Goal: Task Accomplishment & Management: Use online tool/utility

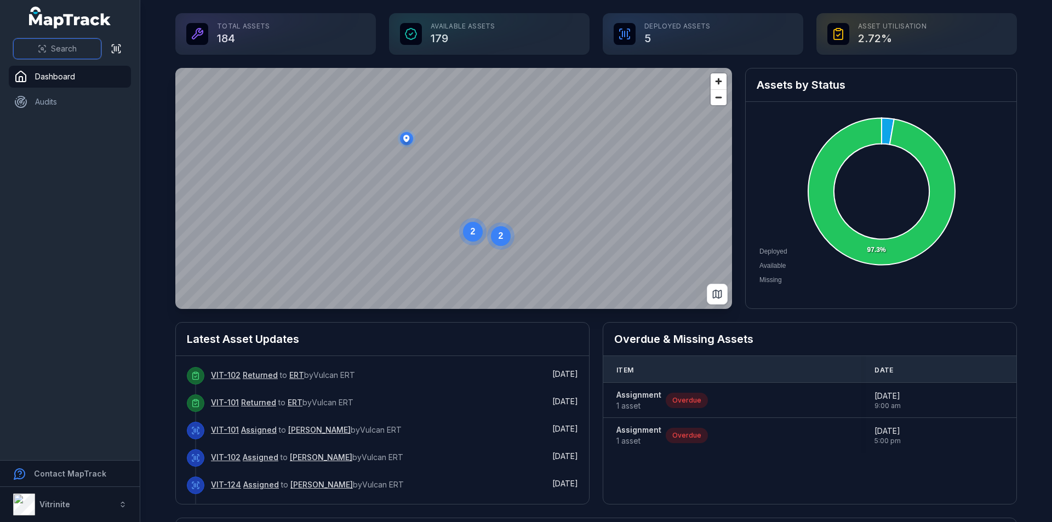
click at [66, 48] on span "Search" at bounding box center [64, 48] width 26 height 11
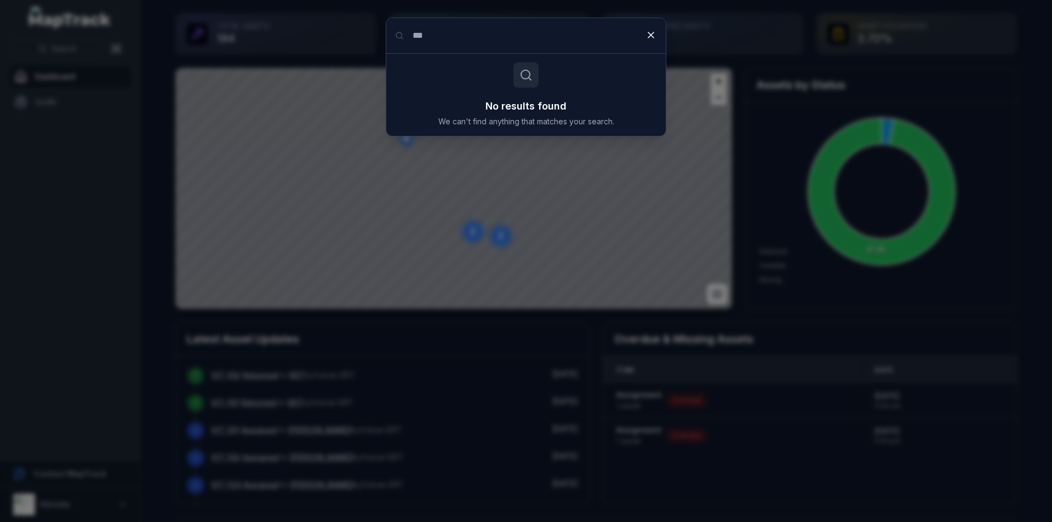
click at [412, 33] on input "***" at bounding box center [526, 35] width 280 height 35
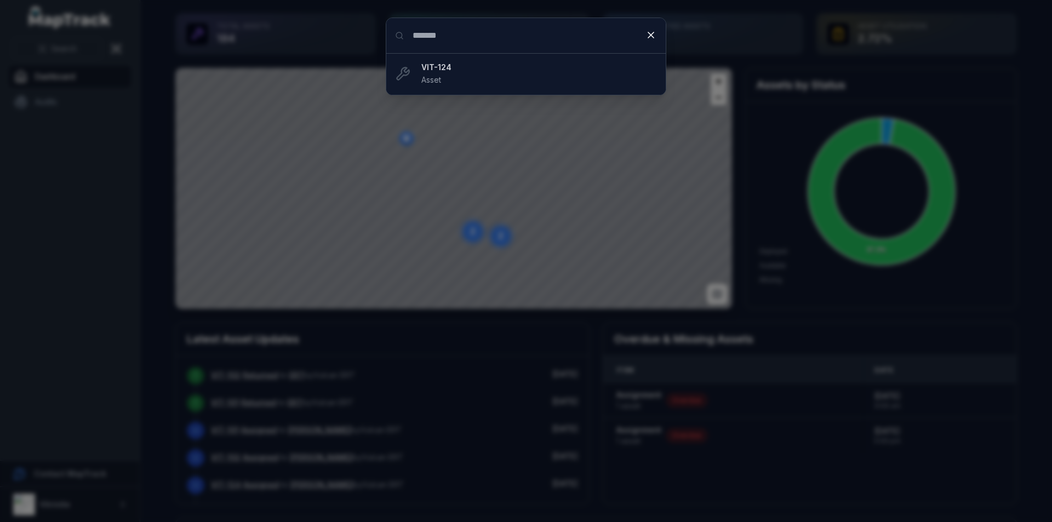
type input "*******"
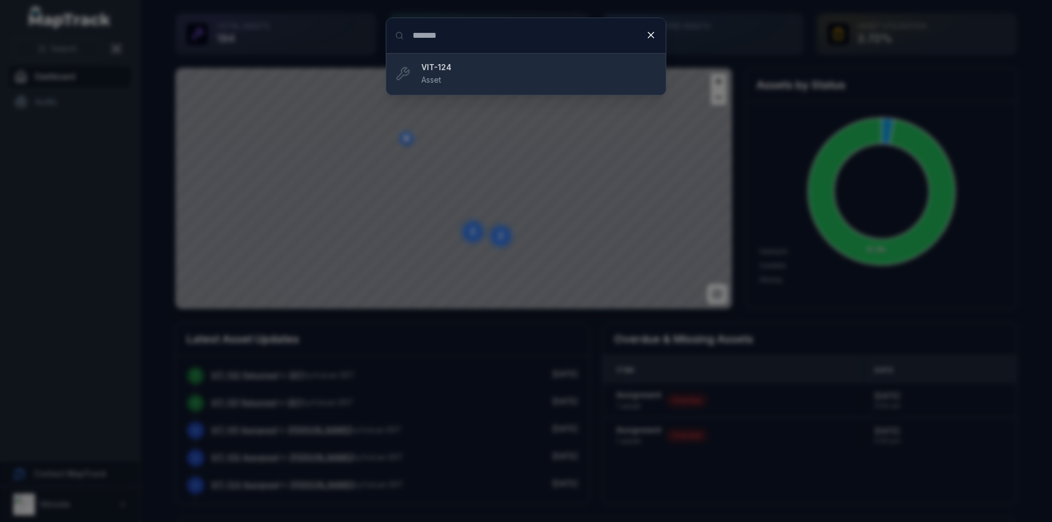
click at [464, 85] on div "VIT-124 Asset" at bounding box center [540, 74] width 236 height 24
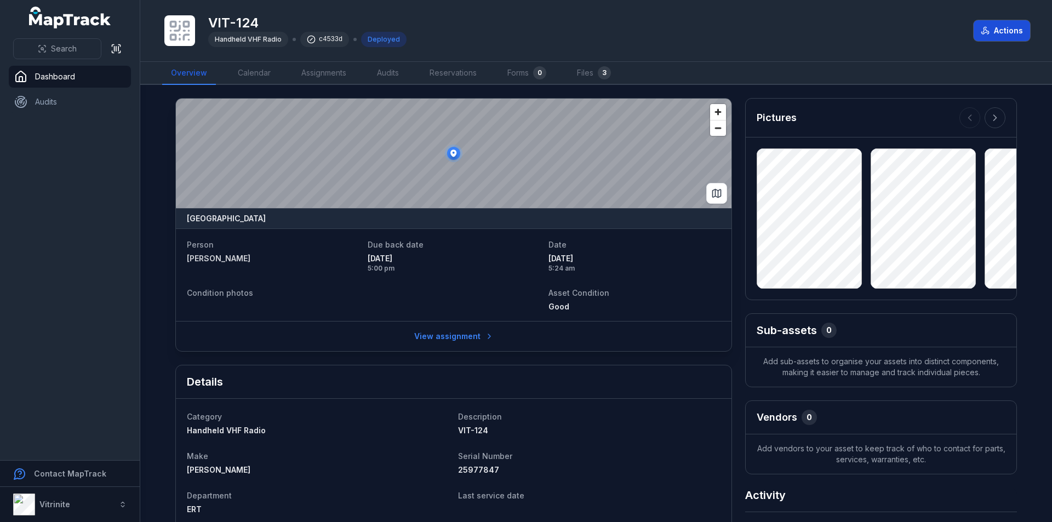
click at [1014, 32] on button "Actions" at bounding box center [1002, 30] width 56 height 21
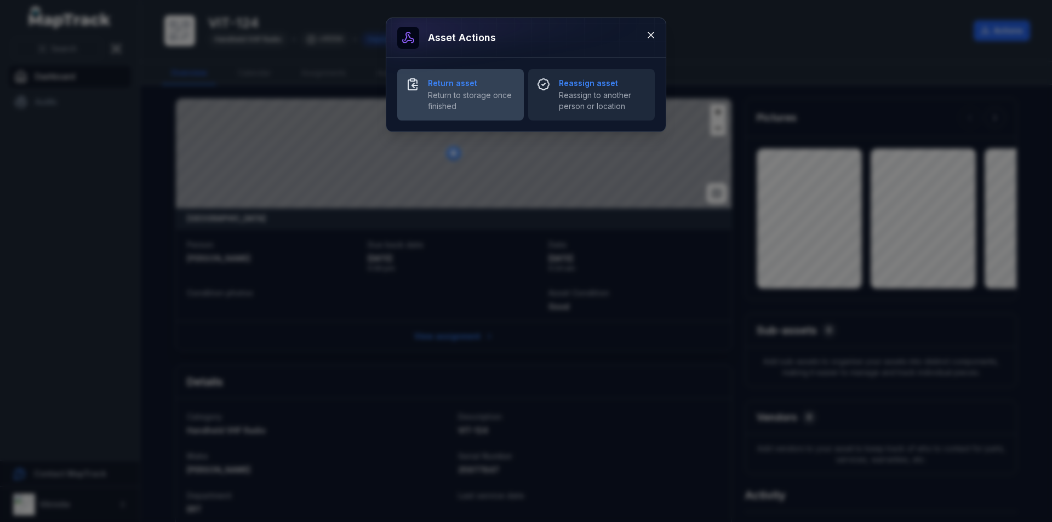
click at [482, 98] on span "Return to storage once finished" at bounding box center [471, 101] width 87 height 22
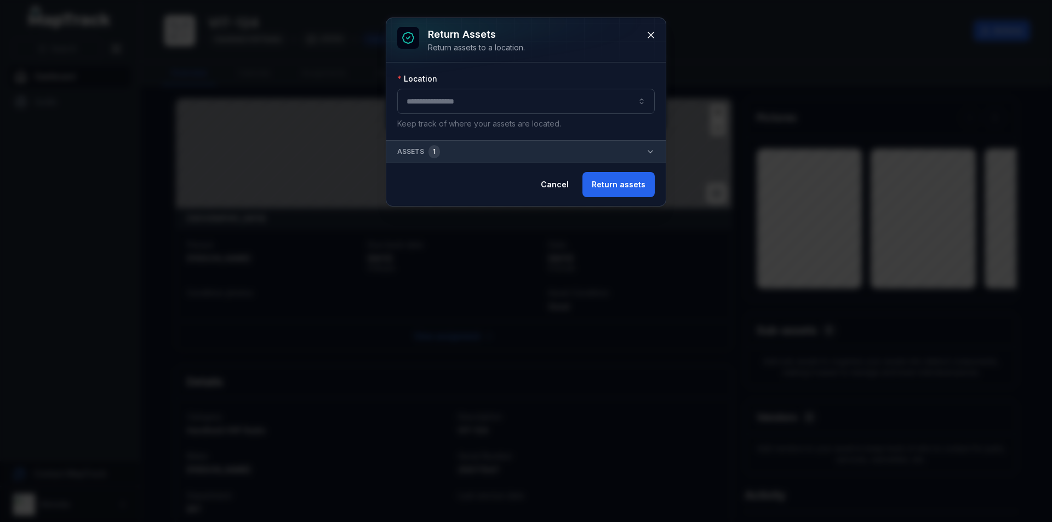
click at [477, 98] on button "button" at bounding box center [526, 101] width 258 height 25
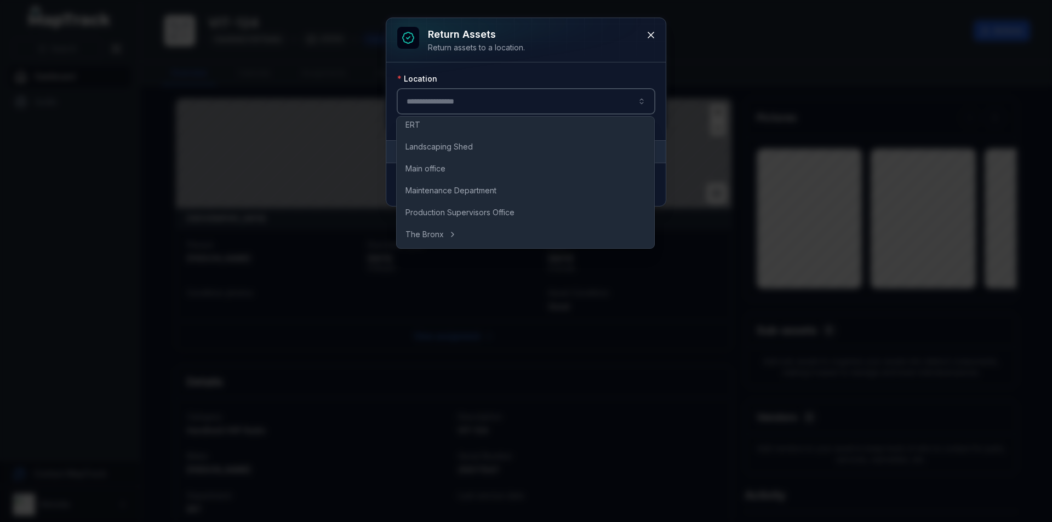
scroll to position [94, 0]
click at [452, 124] on div "ERT" at bounding box center [525, 125] width 253 height 20
type input "***"
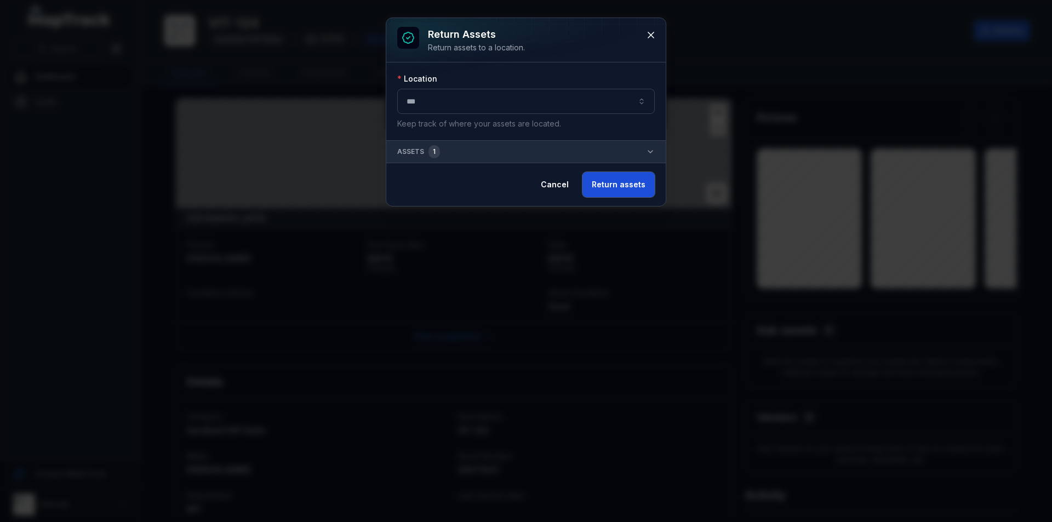
click at [627, 188] on button "Return assets" at bounding box center [619, 184] width 72 height 25
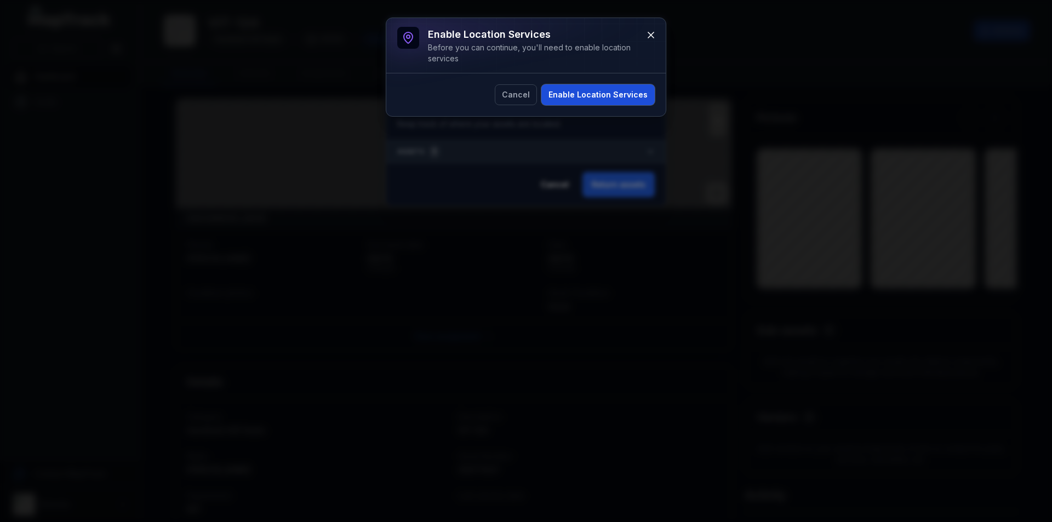
click at [601, 94] on button "Enable Location Services" at bounding box center [598, 94] width 113 height 21
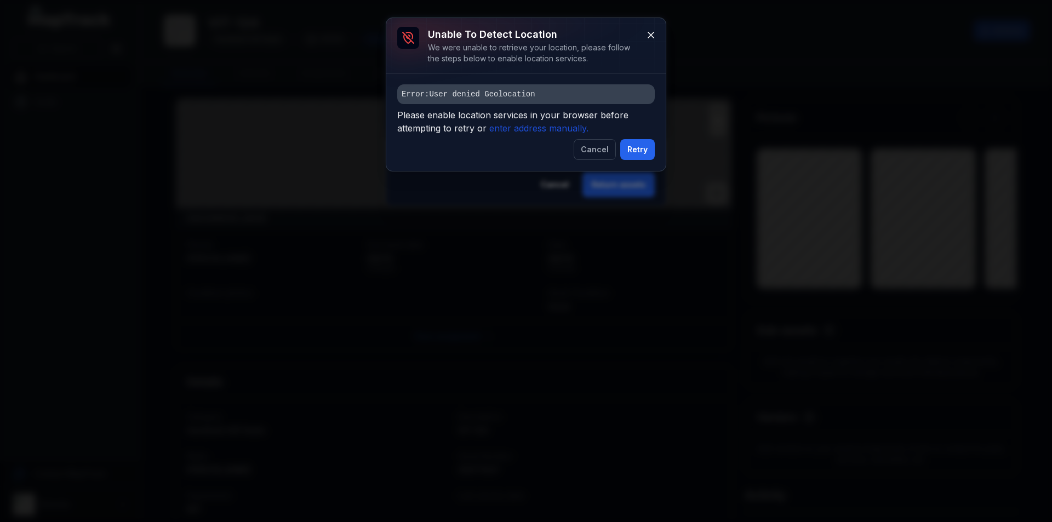
click at [496, 79] on div "Error: User denied Geolocation Please enable location services in your browser …" at bounding box center [526, 122] width 280 height 98
drag, startPoint x: 500, startPoint y: 92, endPoint x: 578, endPoint y: 111, distance: 80.2
click at [506, 93] on pre "Error: User denied Geolocation" at bounding box center [526, 94] width 258 height 20
drag, startPoint x: 560, startPoint y: 84, endPoint x: 554, endPoint y: 86, distance: 6.1
click at [555, 86] on pre "Error: User denied Geolocation" at bounding box center [526, 94] width 258 height 20
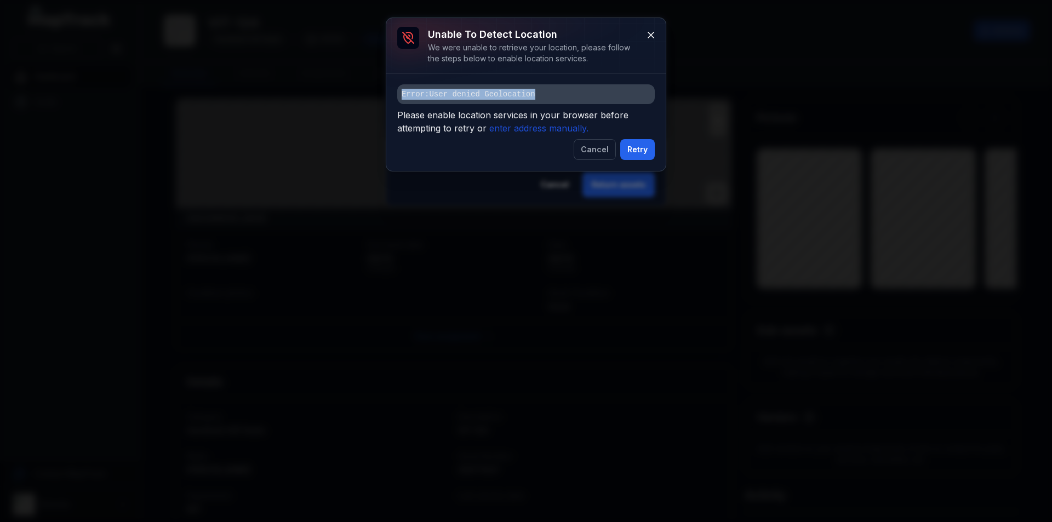
drag, startPoint x: 538, startPoint y: 90, endPoint x: 337, endPoint y: 78, distance: 202.1
click at [337, 78] on div "Unable to detect location We were unable to retrieve your location, please foll…" at bounding box center [526, 261] width 1052 height 522
click at [553, 130] on icon "enter address manually." at bounding box center [539, 128] width 99 height 11
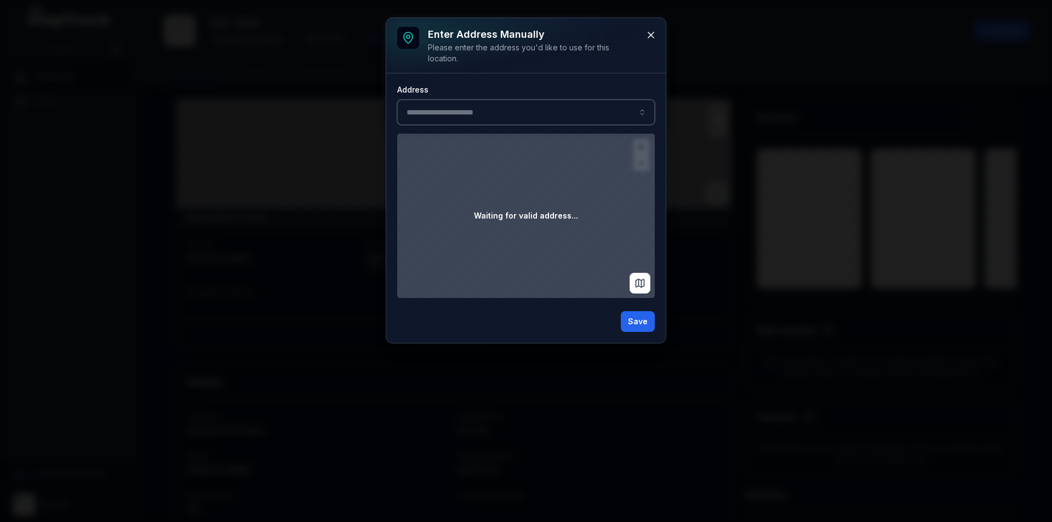
click at [493, 120] on input ":rp:-form-item-label" at bounding box center [526, 112] width 258 height 25
type input "**********"
click at [513, 120] on input ":rp:-form-item-label" at bounding box center [526, 112] width 258 height 25
type input "*"
type input "**********"
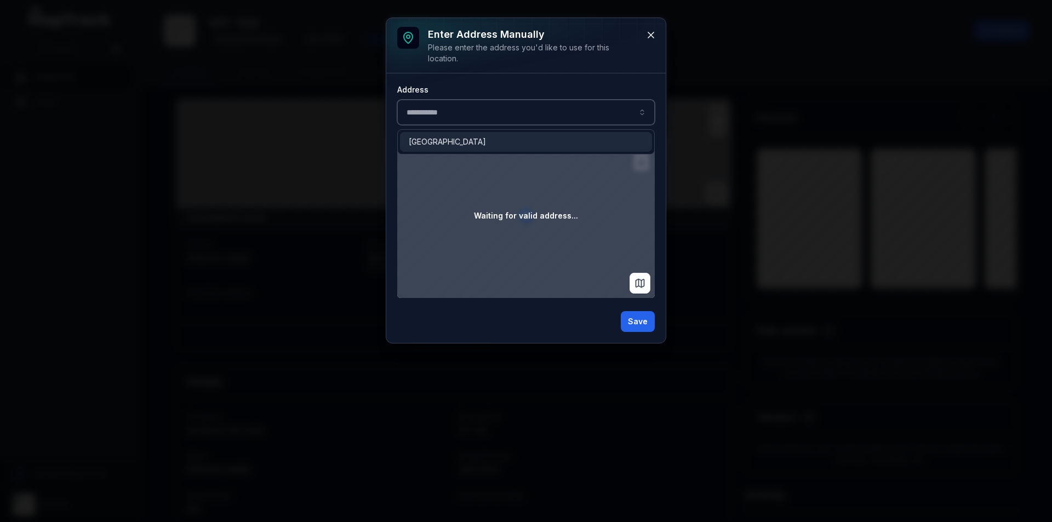
click at [468, 144] on span "[GEOGRAPHIC_DATA]" at bounding box center [447, 141] width 77 height 11
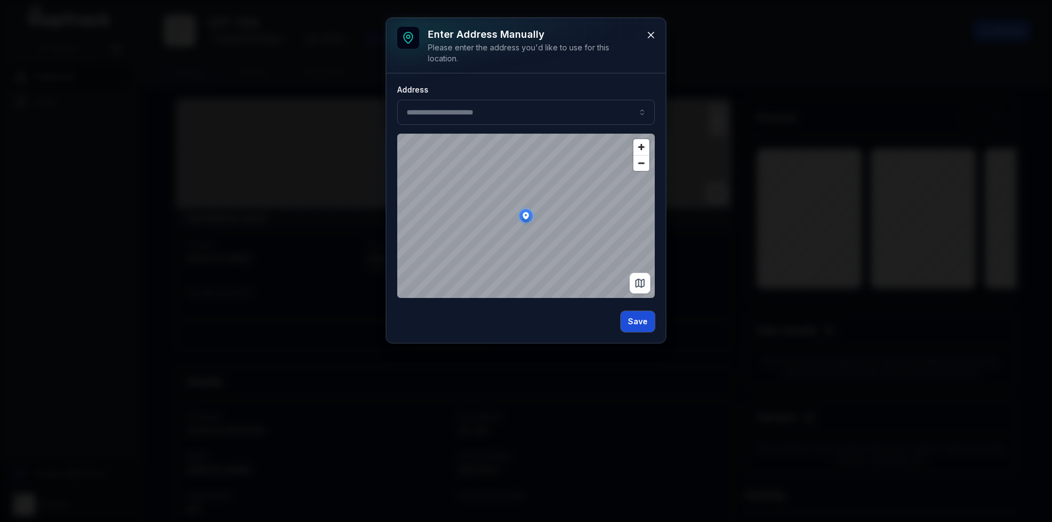
click at [647, 326] on button "Save" at bounding box center [638, 321] width 34 height 21
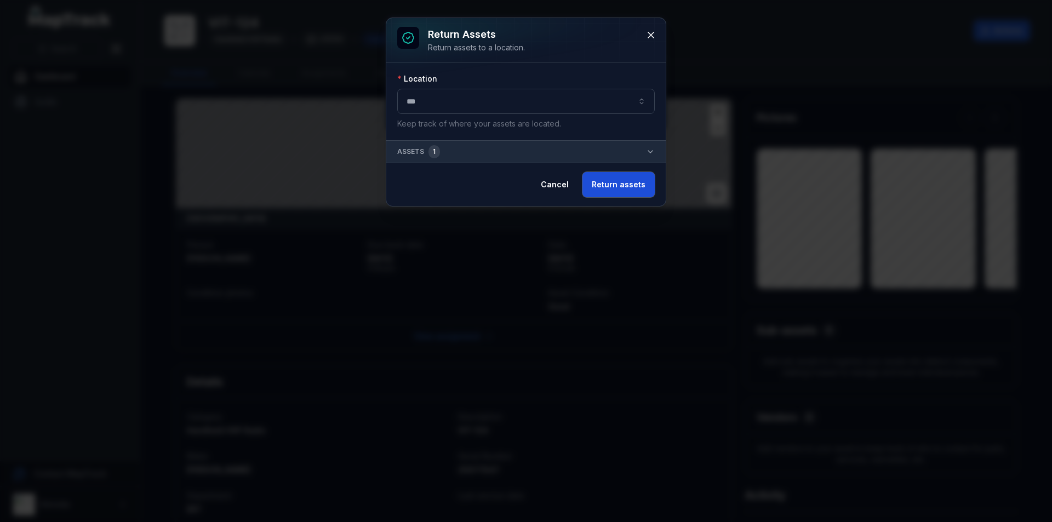
click at [616, 181] on button "Return assets" at bounding box center [619, 184] width 72 height 25
